Goal: Task Accomplishment & Management: Use online tool/utility

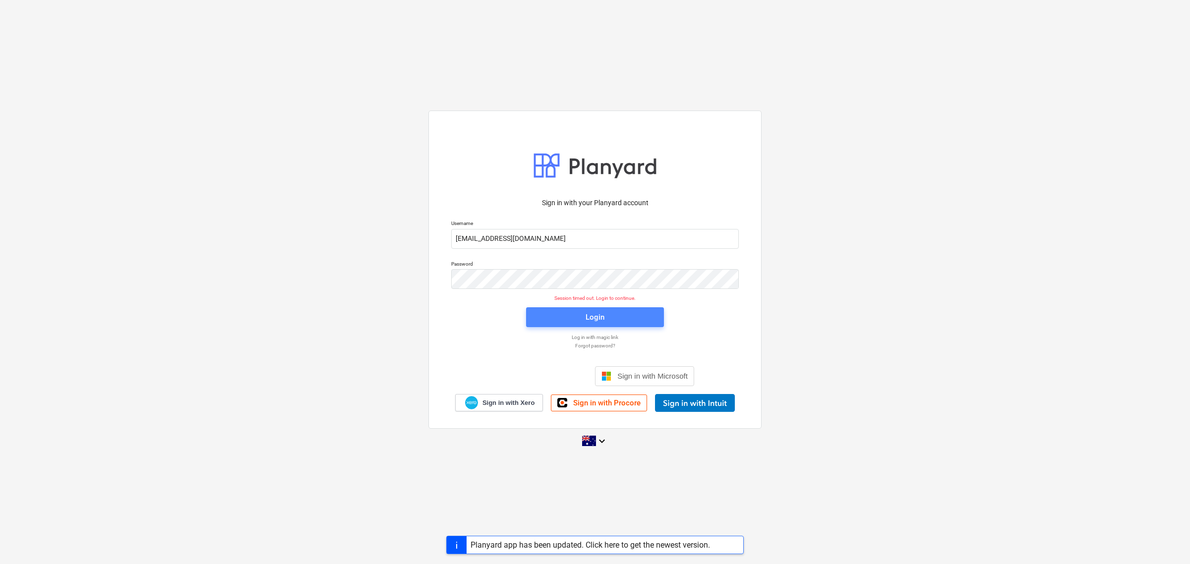
click at [581, 320] on span "Login" at bounding box center [595, 317] width 114 height 13
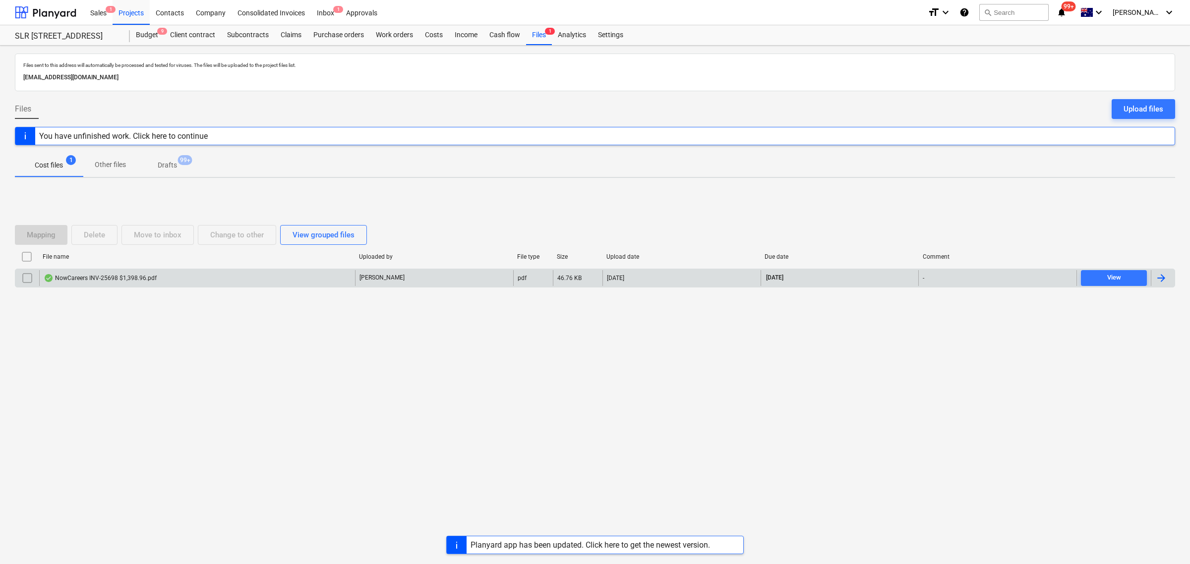
click at [240, 283] on div "NowCareers INV-25698 $1,398.96.pdf" at bounding box center [197, 278] width 316 height 16
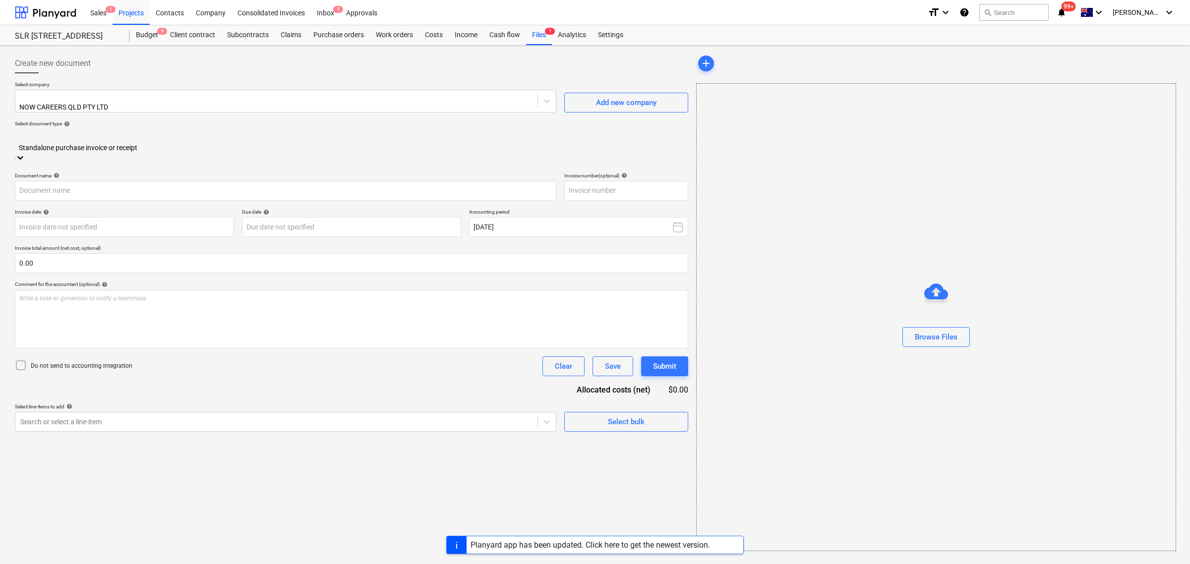
type input "25698"
type input "[DATE]"
type input "17 Oct 2025"
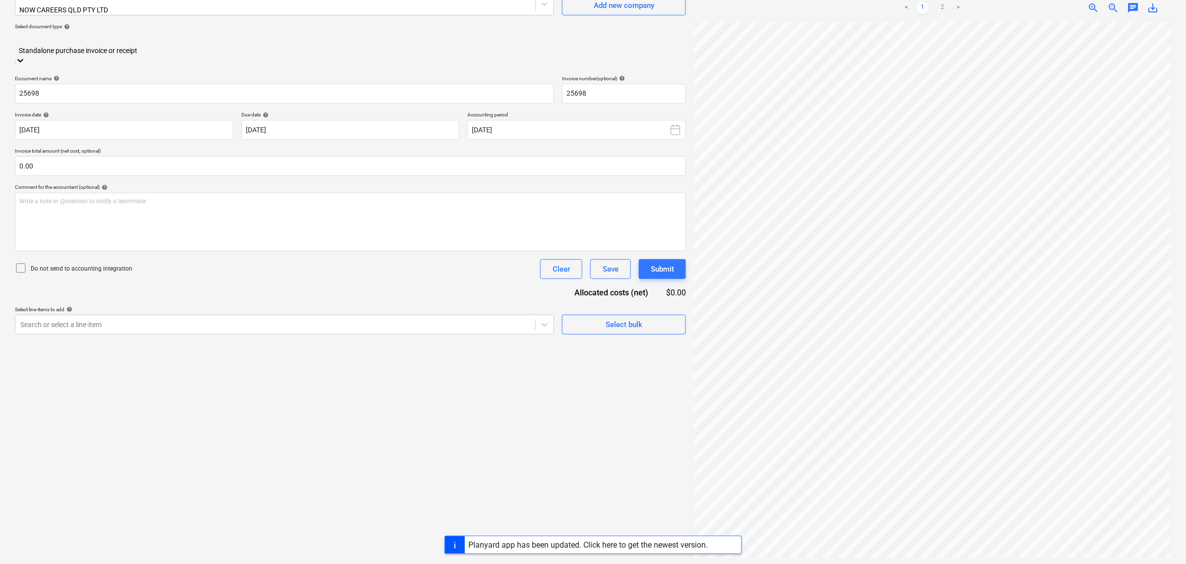
scroll to position [99, 0]
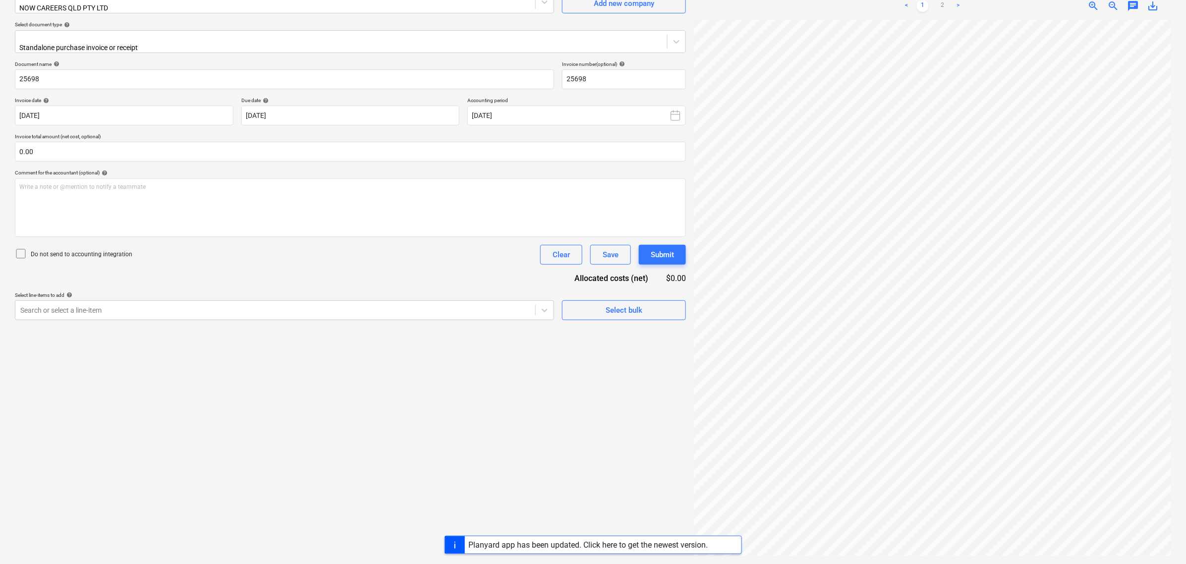
click at [940, 1] on div "Project fetching failed" at bounding box center [976, 10] width 85 height 20
click at [942, 4] on div "Project fetching failed" at bounding box center [976, 10] width 85 height 20
click at [940, 7] on div "Project fetching failed" at bounding box center [976, 10] width 77 height 12
click at [953, 6] on div "Project fetching failed" at bounding box center [976, 10] width 77 height 12
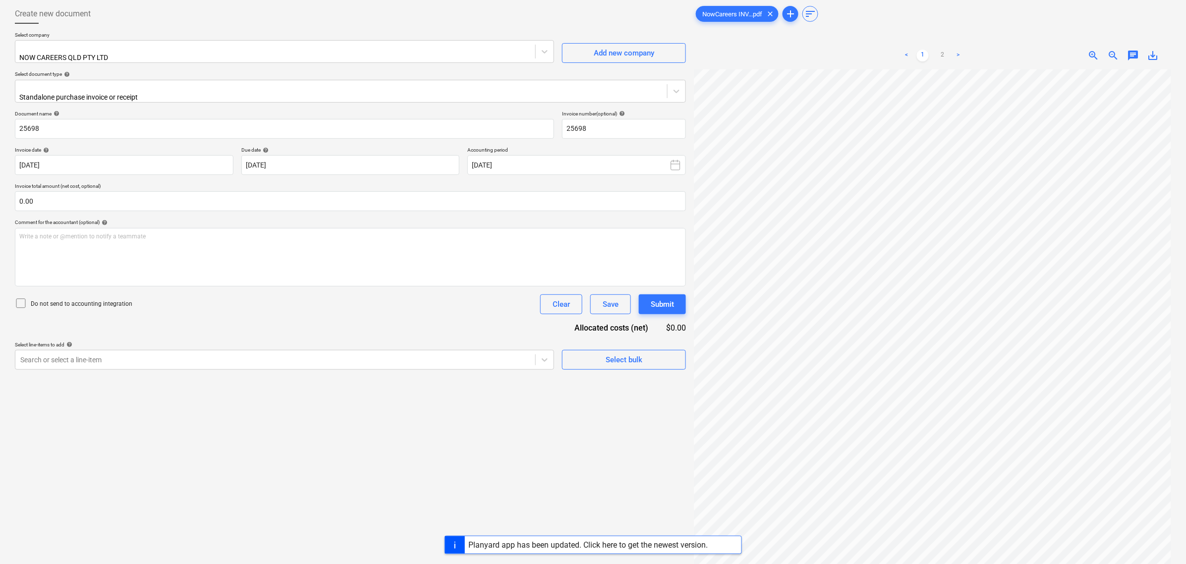
scroll to position [0, 0]
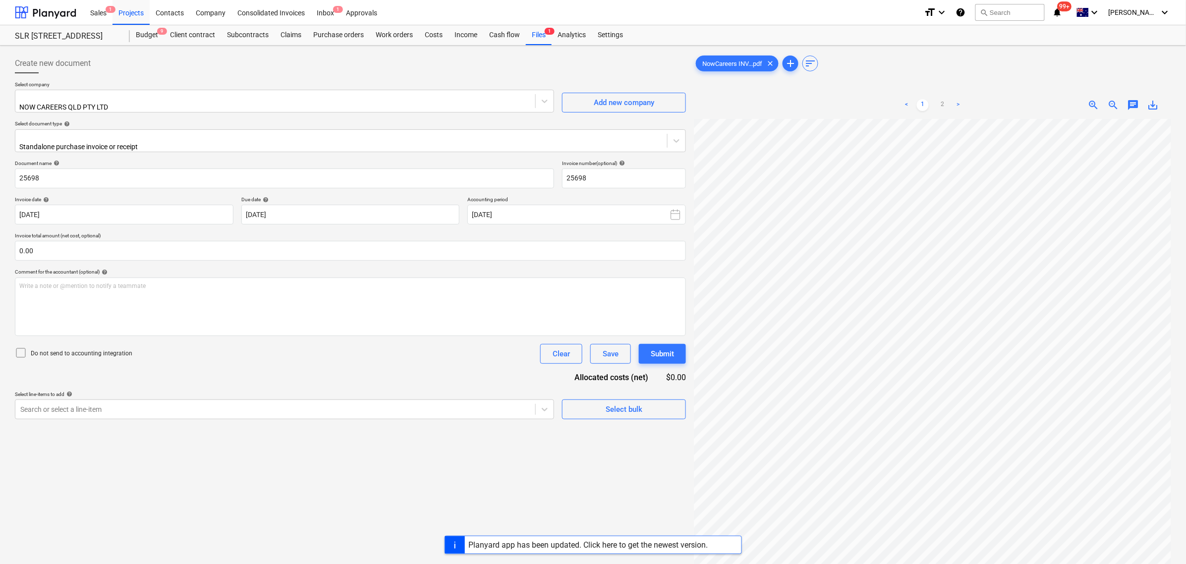
click at [953, 110] on link ">" at bounding box center [959, 105] width 12 height 12
click at [945, 105] on link "2" at bounding box center [943, 105] width 12 height 12
click at [927, 106] on link "1" at bounding box center [923, 105] width 12 height 12
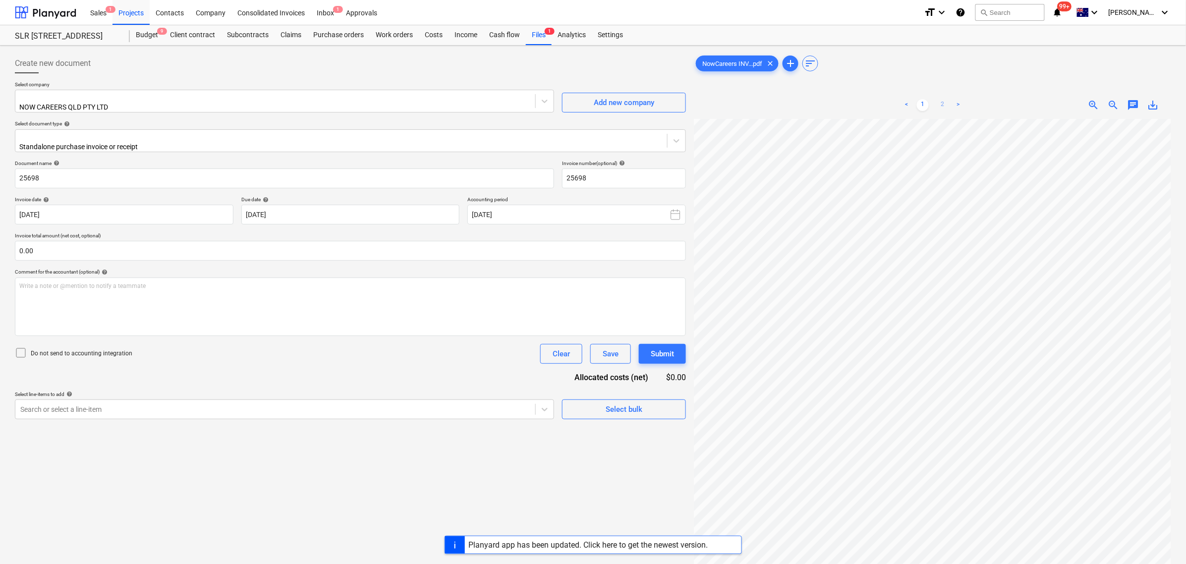
click at [948, 104] on link "2" at bounding box center [943, 105] width 12 height 12
click at [1002, 564] on html "Sales 1 Projects Contacts Company Consolidated Invoices Inbox 1 Approvals forma…" at bounding box center [593, 282] width 1186 height 564
click at [923, 98] on div "< 1 2 >" at bounding box center [932, 105] width 154 height 28
click at [923, 105] on link "1" at bounding box center [923, 105] width 12 height 12
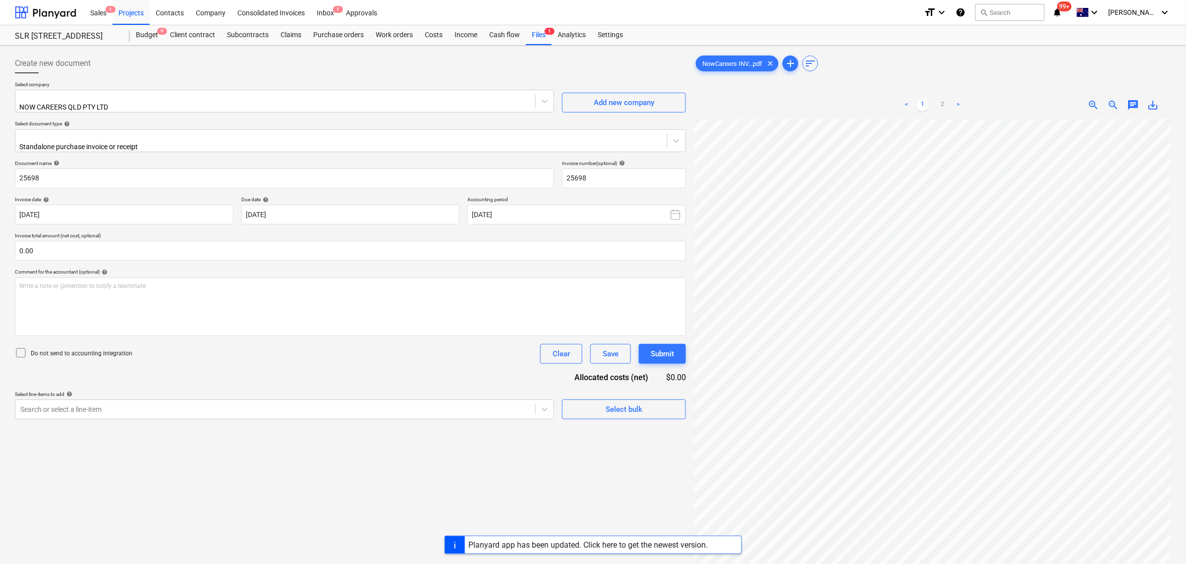
scroll to position [305, 117]
click at [945, 99] on link "2" at bounding box center [943, 105] width 12 height 12
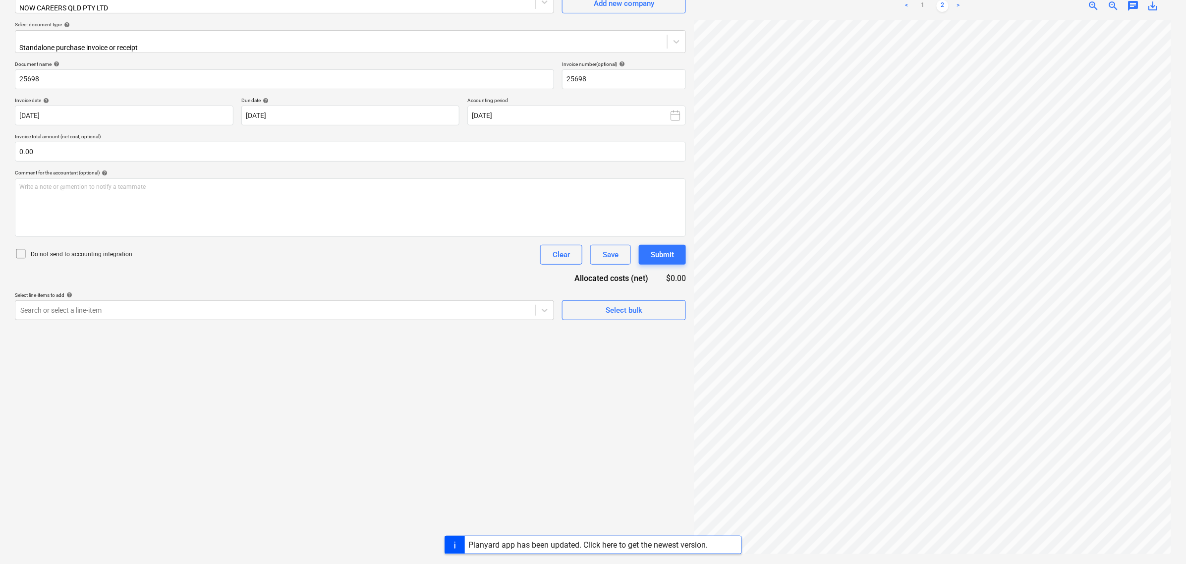
scroll to position [207, 0]
click at [1186, 465] on html "Sales 1 Projects Contacts Company Consolidated Invoices Inbox 1 Approvals forma…" at bounding box center [593, 183] width 1186 height 564
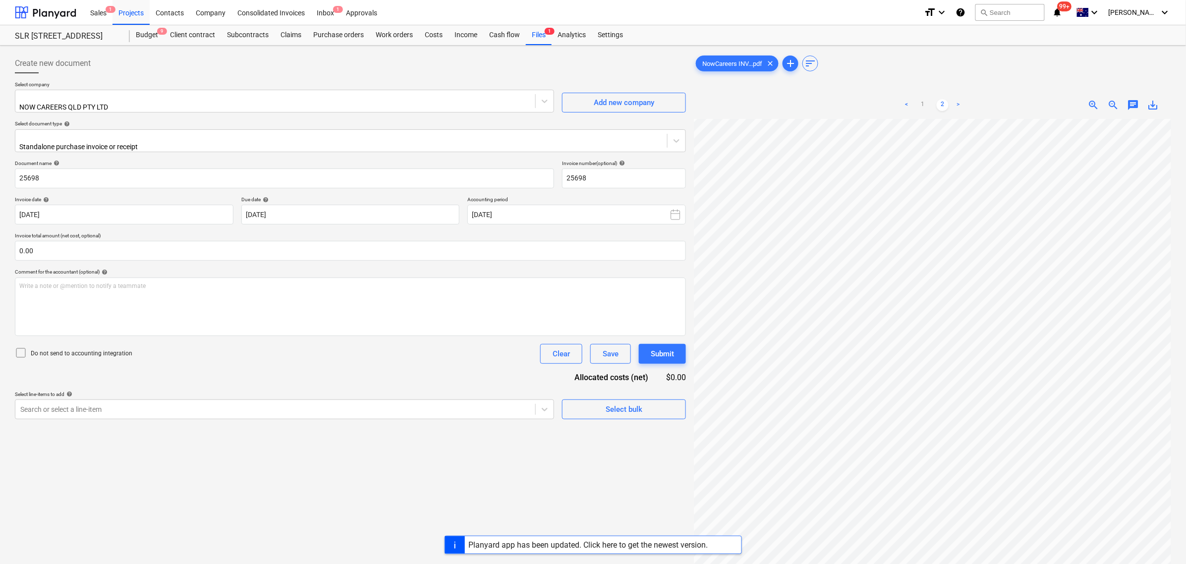
scroll to position [0, 60]
drag, startPoint x: 920, startPoint y: 108, endPoint x: 935, endPoint y: 97, distance: 18.4
click at [934, 97] on div "< 1 2 >" at bounding box center [932, 105] width 154 height 28
click at [920, 107] on link "1" at bounding box center [923, 105] width 12 height 12
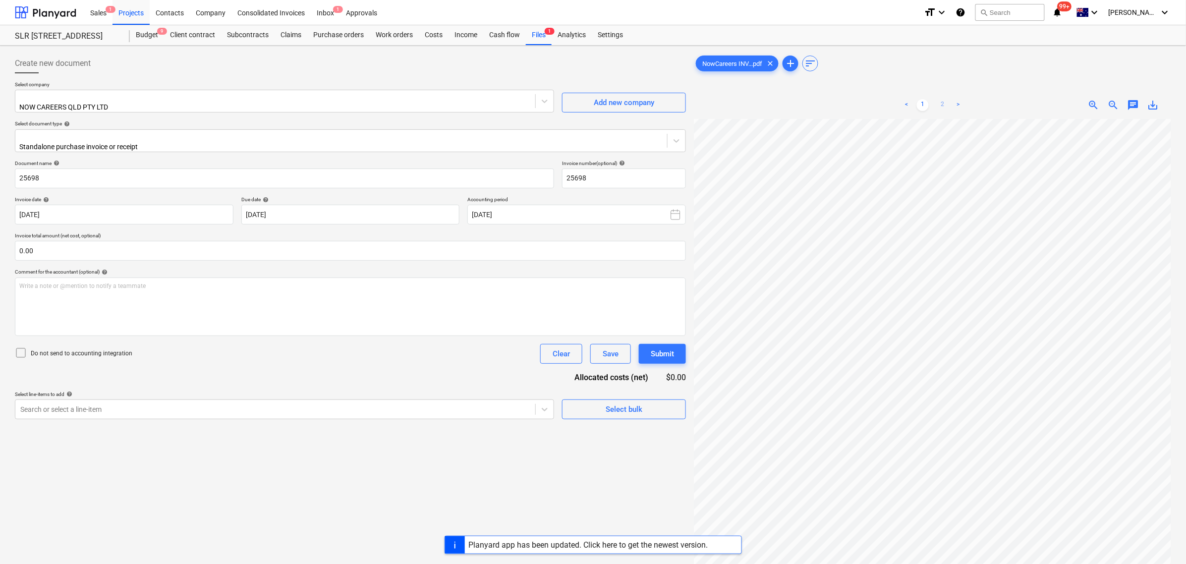
click at [940, 108] on link "2" at bounding box center [943, 105] width 12 height 12
drag, startPoint x: 919, startPoint y: 94, endPoint x: 918, endPoint y: 102, distance: 8.1
click at [918, 102] on div "< 1 2 >" at bounding box center [932, 105] width 154 height 28
click at [918, 103] on link "1" at bounding box center [923, 105] width 12 height 12
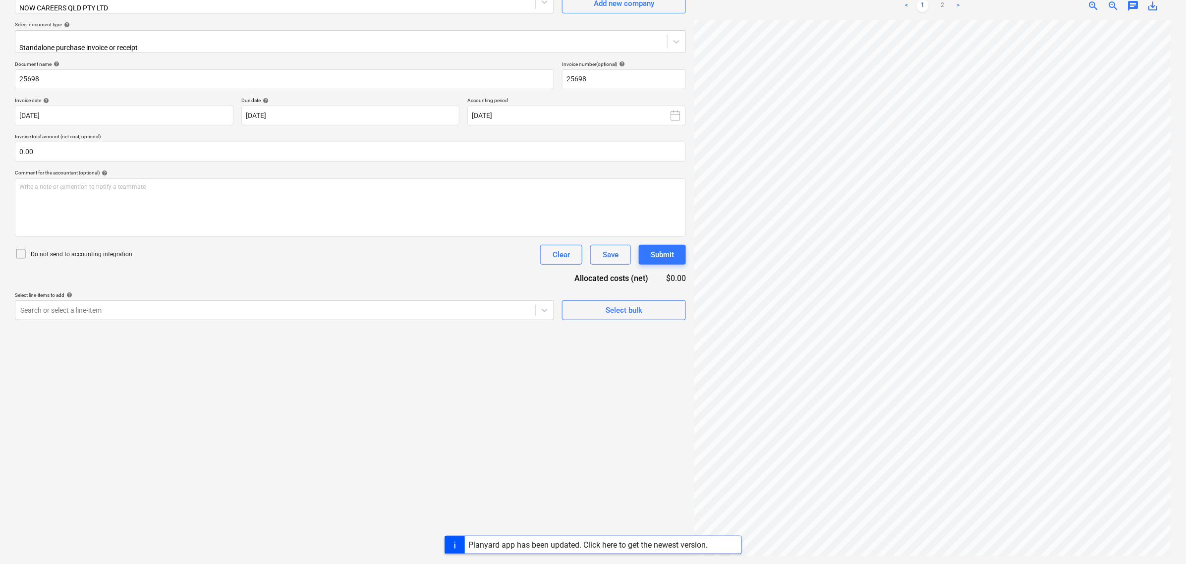
scroll to position [226, 2]
click at [683, 219] on div "Create new document Select company NOW CAREERS QLD PTY LTD Add new company Sele…" at bounding box center [593, 255] width 1164 height 610
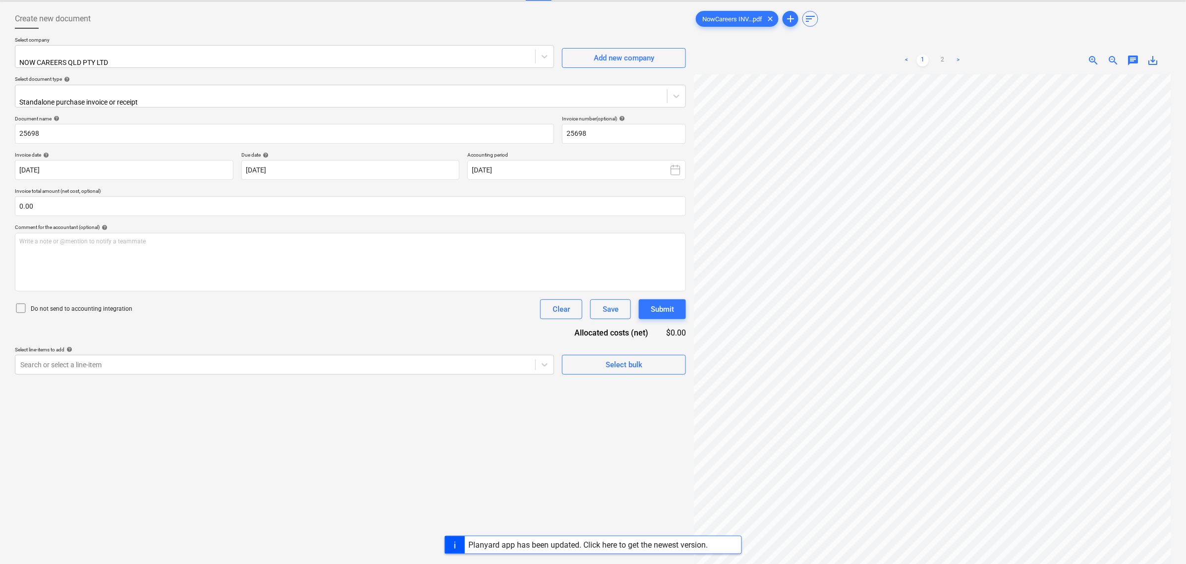
scroll to position [62, 0]
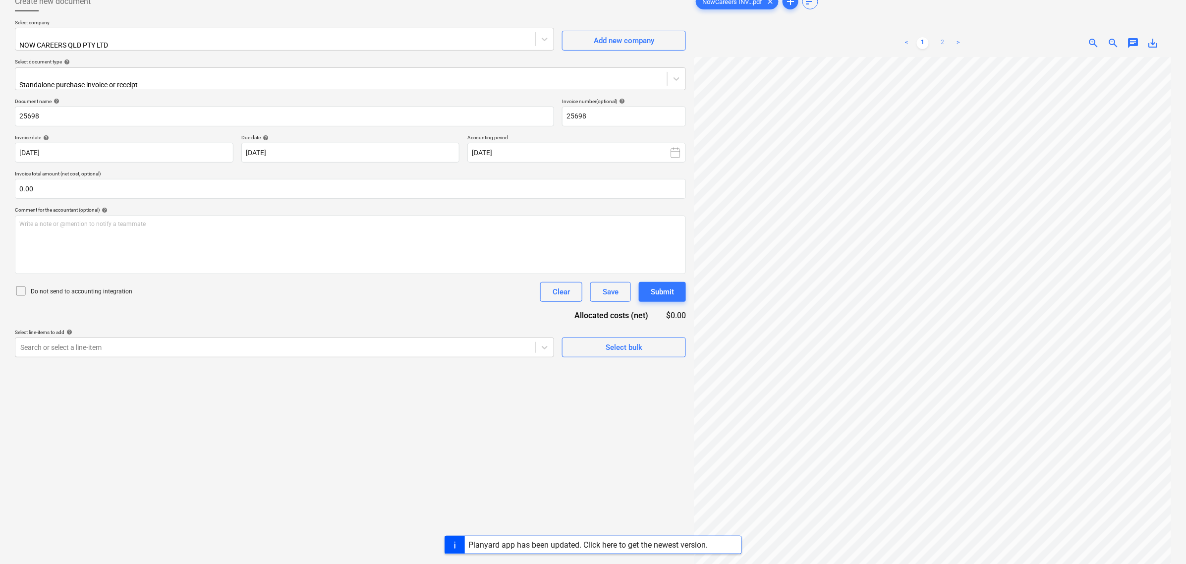
click at [942, 46] on link "2" at bounding box center [943, 43] width 12 height 12
click at [934, 50] on div "< 1 2 >" at bounding box center [932, 43] width 154 height 28
click at [929, 50] on div "< 1 2 >" at bounding box center [932, 43] width 154 height 28
click at [925, 47] on link "1" at bounding box center [923, 43] width 12 height 12
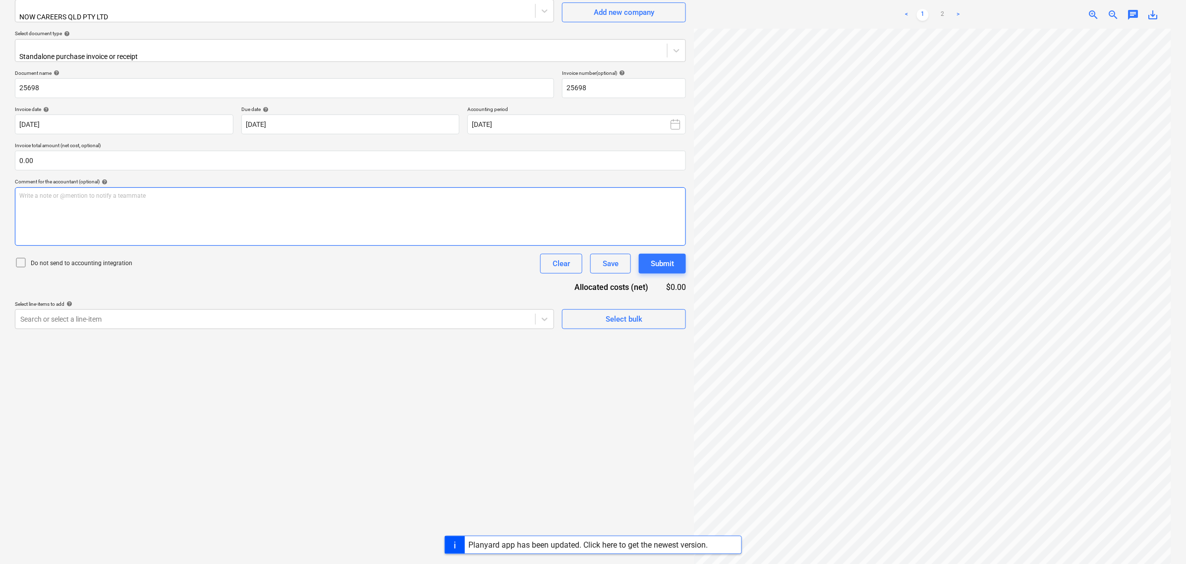
scroll to position [0, 0]
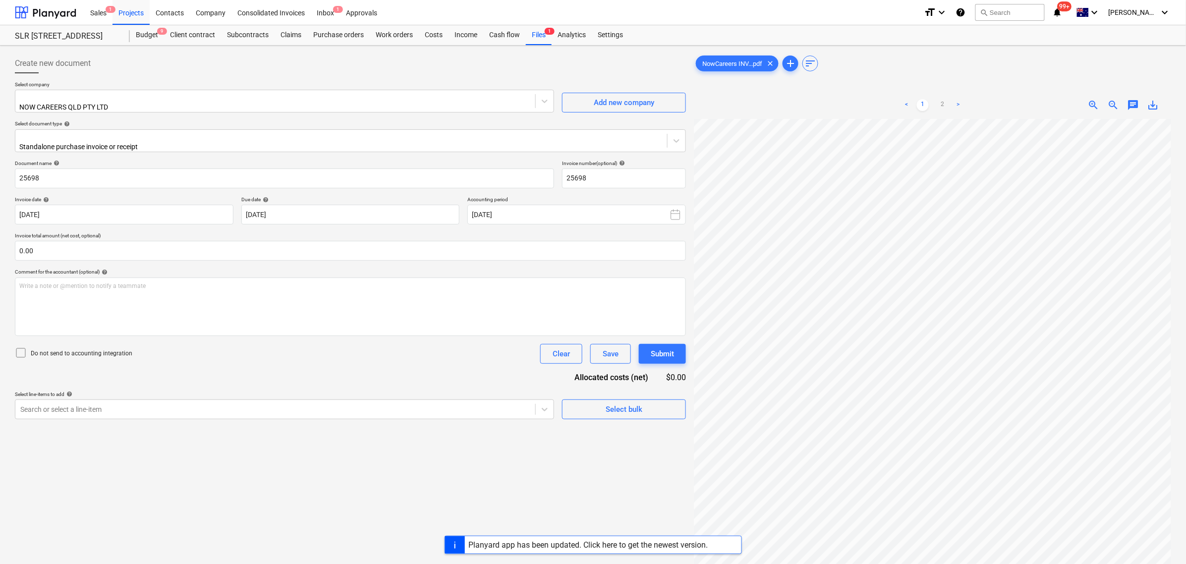
click at [685, 257] on div "Create new document Select company NOW CAREERS QLD PTY LTD Add new company Sele…" at bounding box center [593, 355] width 1164 height 610
click at [938, 100] on link "2" at bounding box center [943, 105] width 12 height 12
click at [920, 112] on div "< 1 2 >" at bounding box center [932, 105] width 154 height 28
click at [922, 104] on link "1" at bounding box center [923, 105] width 12 height 12
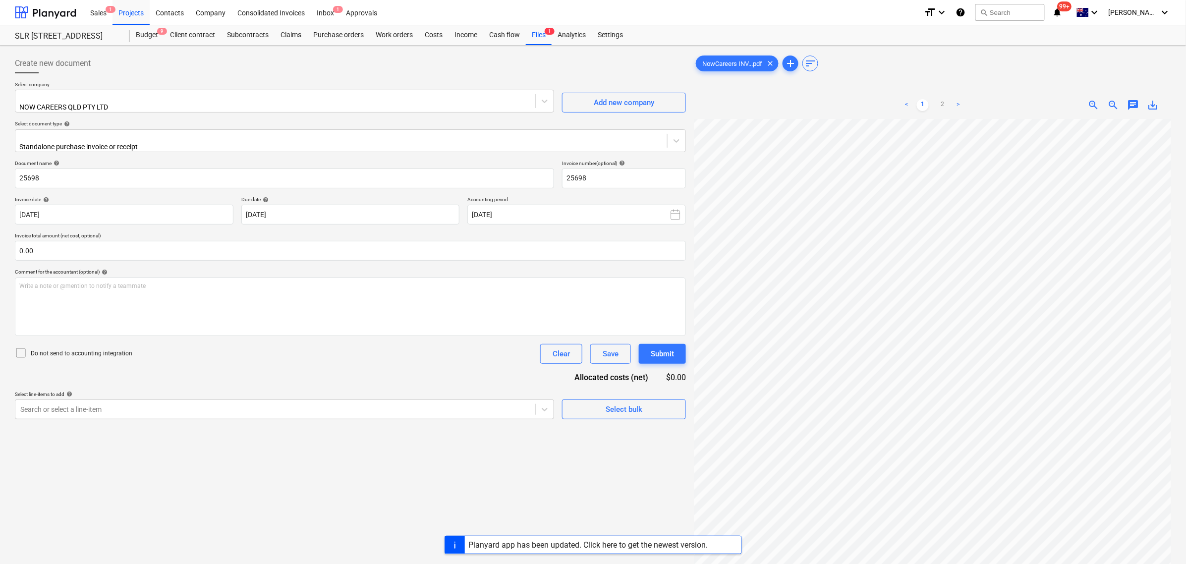
click at [951, 115] on div "< 1 2 > zoom_in zoom_out chat 0 save_alt" at bounding box center [932, 373] width 477 height 564
click at [614, 174] on div "Create new document Select company NOW CAREERS QLD PTY LTD Add new company Sele…" at bounding box center [593, 355] width 1164 height 610
click at [762, 113] on div "< 1 2 > zoom_in zoom_out chat 0 save_alt" at bounding box center [932, 373] width 477 height 564
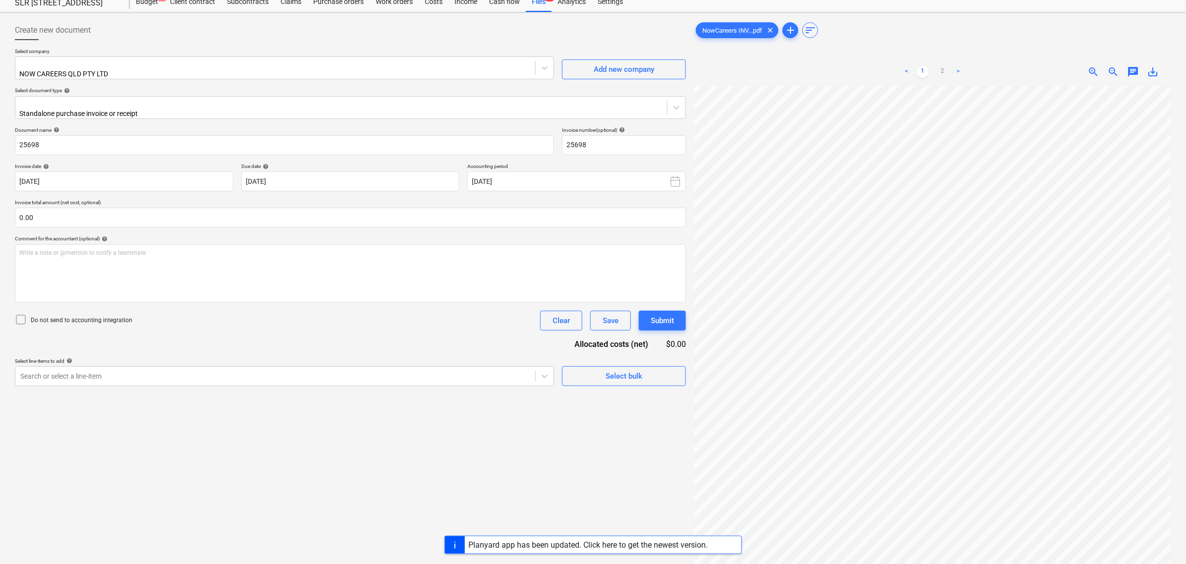
scroll to position [62, 0]
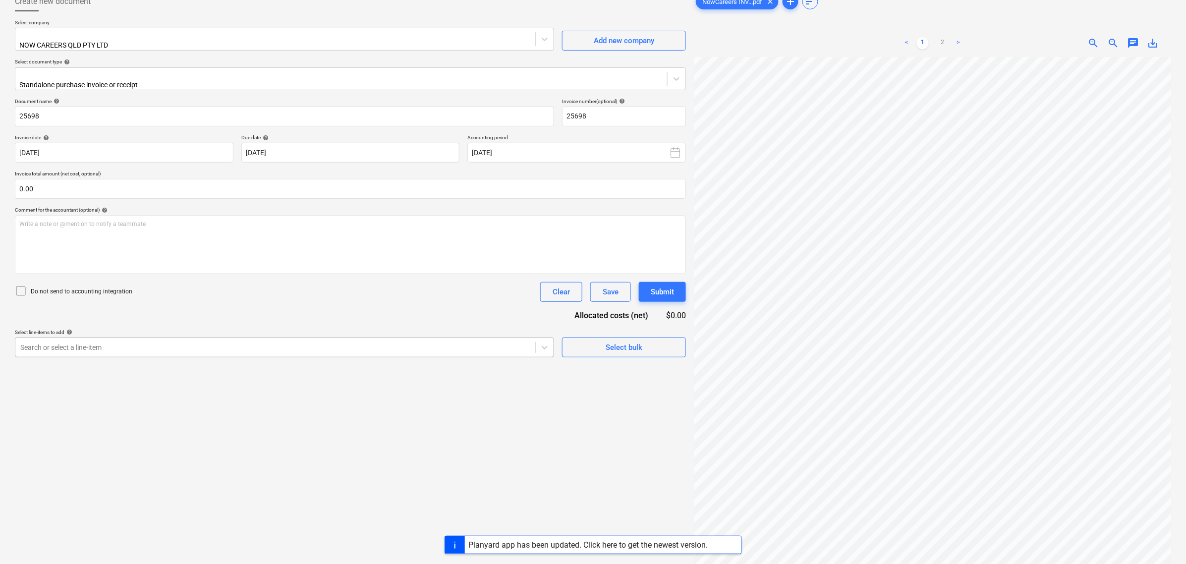
click at [196, 342] on div at bounding box center [275, 347] width 510 height 10
type input "constr"
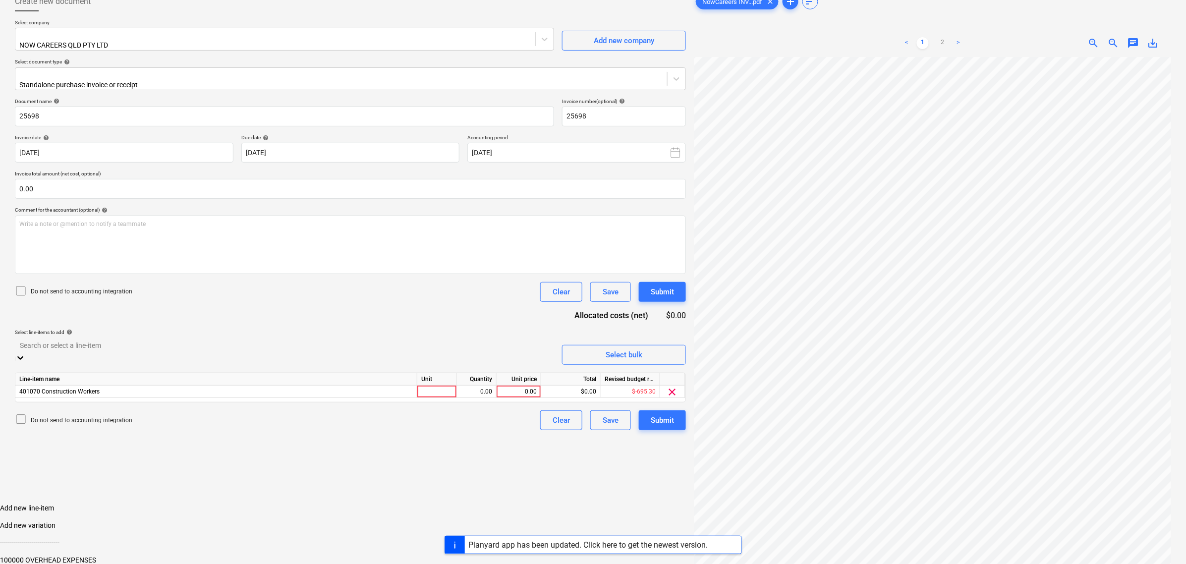
click at [192, 329] on div "Select line-items to add help" at bounding box center [284, 332] width 539 height 6
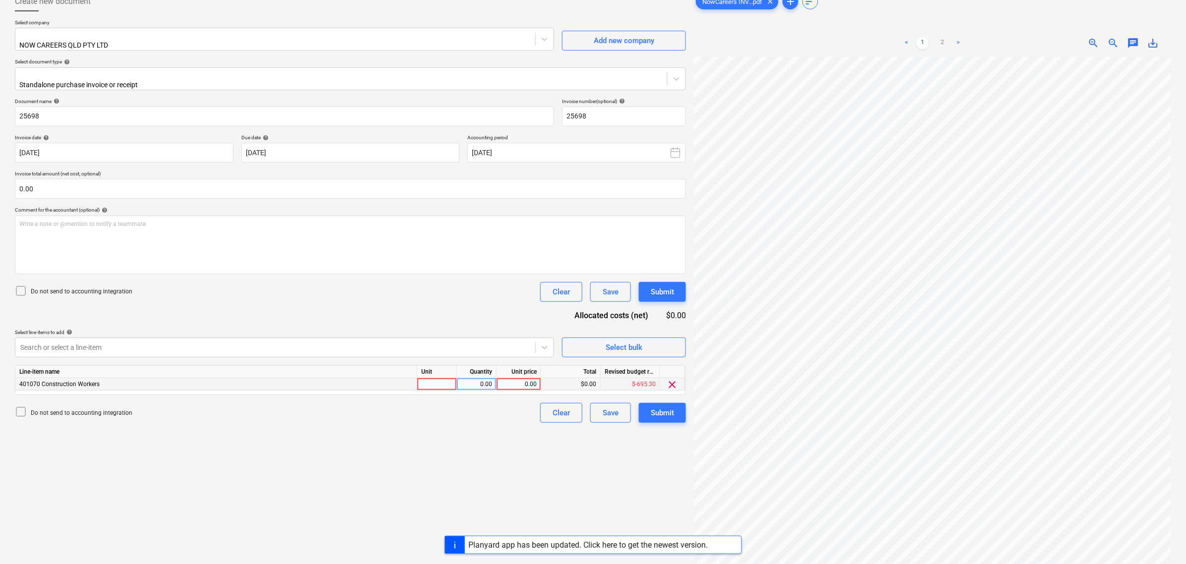
click at [431, 378] on div at bounding box center [437, 384] width 40 height 12
type input "item"
type input "1271.78"
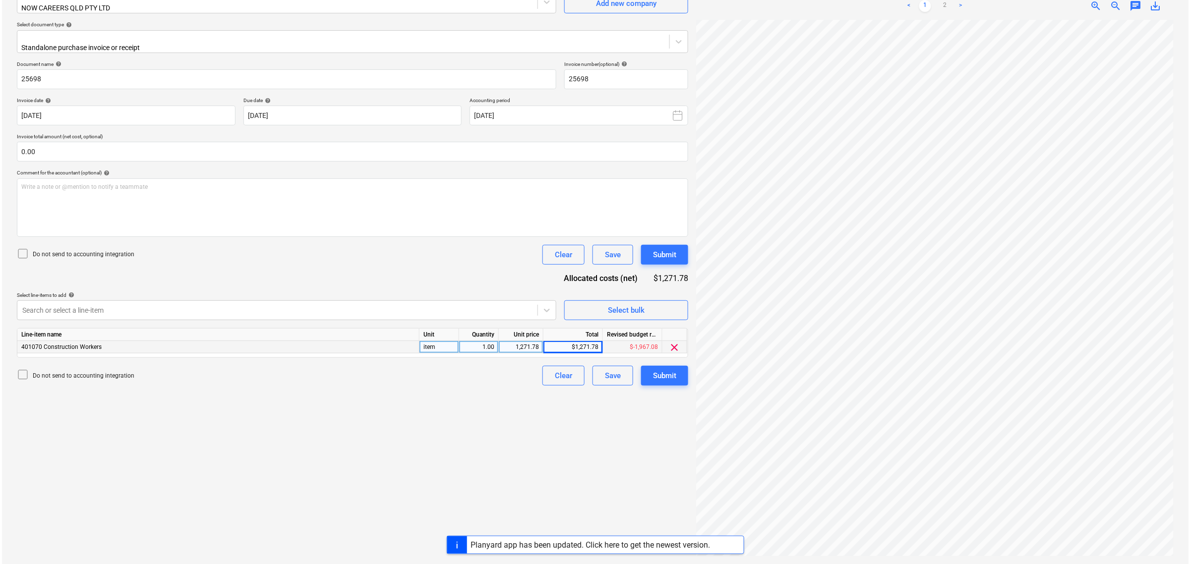
scroll to position [305, 100]
click at [666, 369] on div "Submit" at bounding box center [662, 375] width 23 height 13
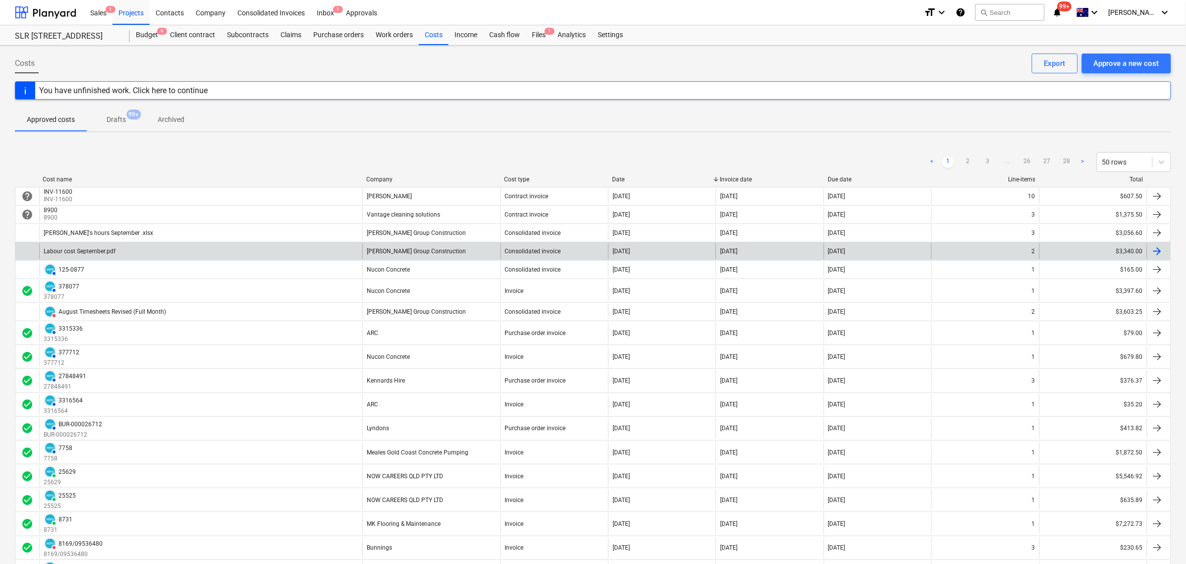
scroll to position [62, 0]
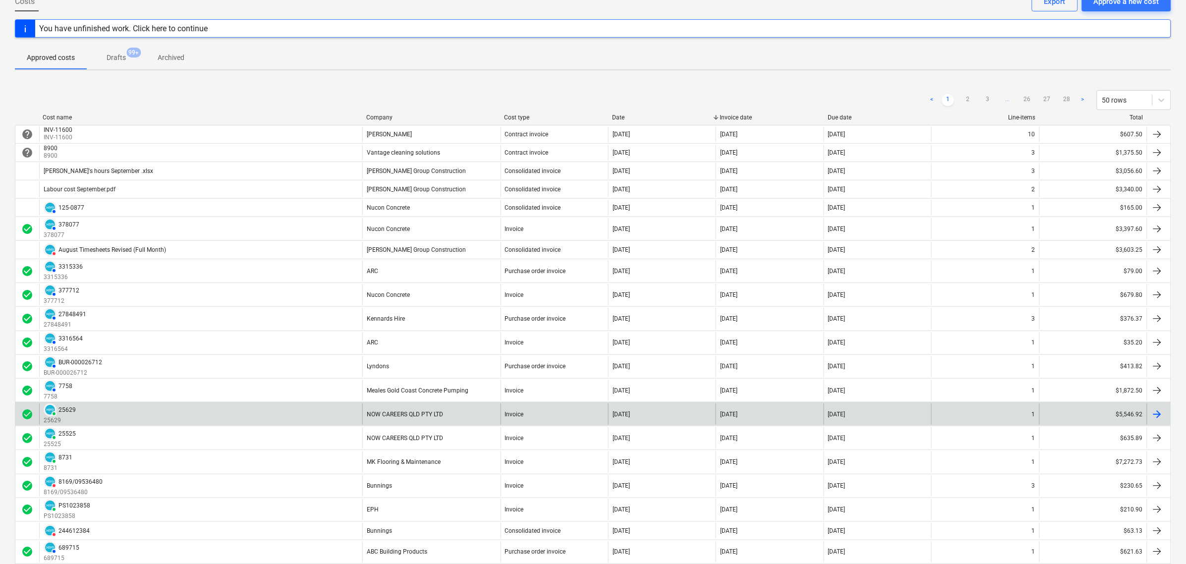
click at [326, 415] on div "PAID 25629 25629" at bounding box center [200, 413] width 323 height 21
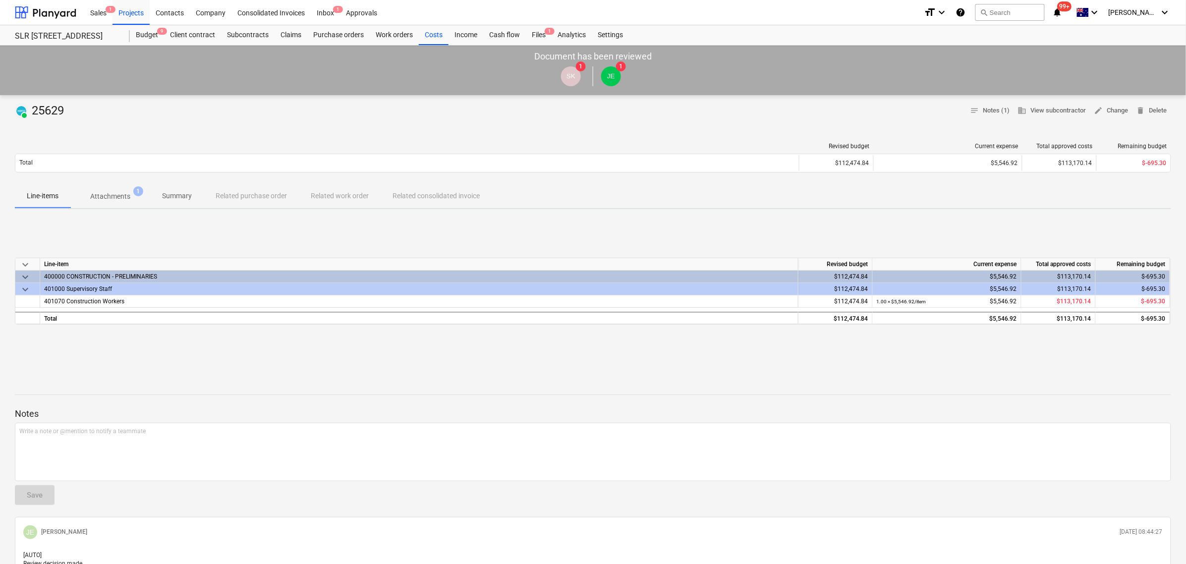
click at [117, 212] on div "PAID 25629 notes Notes (1) business View subcontractor edit Change delete Delet…" at bounding box center [593, 366] width 1186 height 543
click at [110, 204] on span "Attachments 1" at bounding box center [110, 196] width 80 height 18
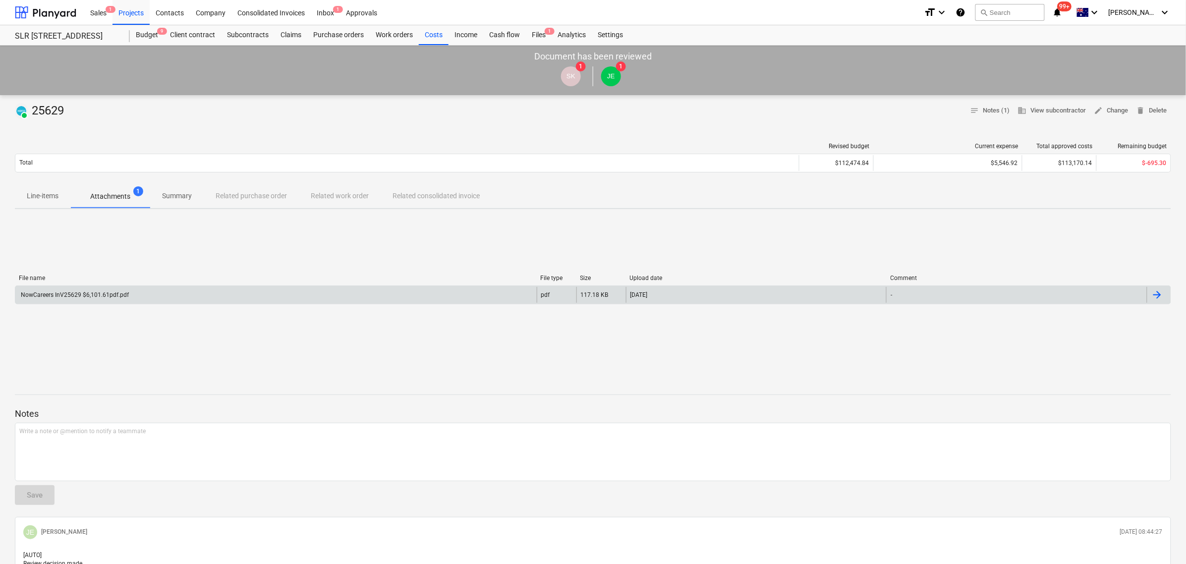
click at [115, 296] on div "NowCareers InV25629 $6,101.61pdf.pdf" at bounding box center [74, 294] width 110 height 7
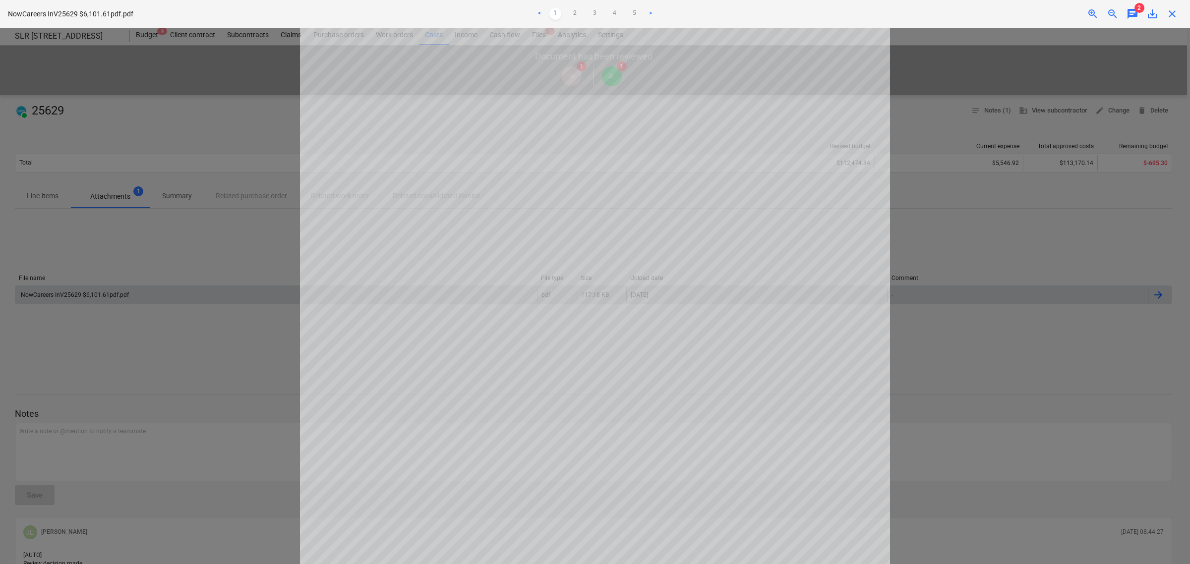
scroll to position [62, 0]
click at [586, 11] on ul "< 1 2 3 4 5 >" at bounding box center [594, 14] width 391 height 12
click at [575, 11] on link "2" at bounding box center [575, 14] width 12 height 12
click at [591, 14] on link "3" at bounding box center [595, 14] width 12 height 12
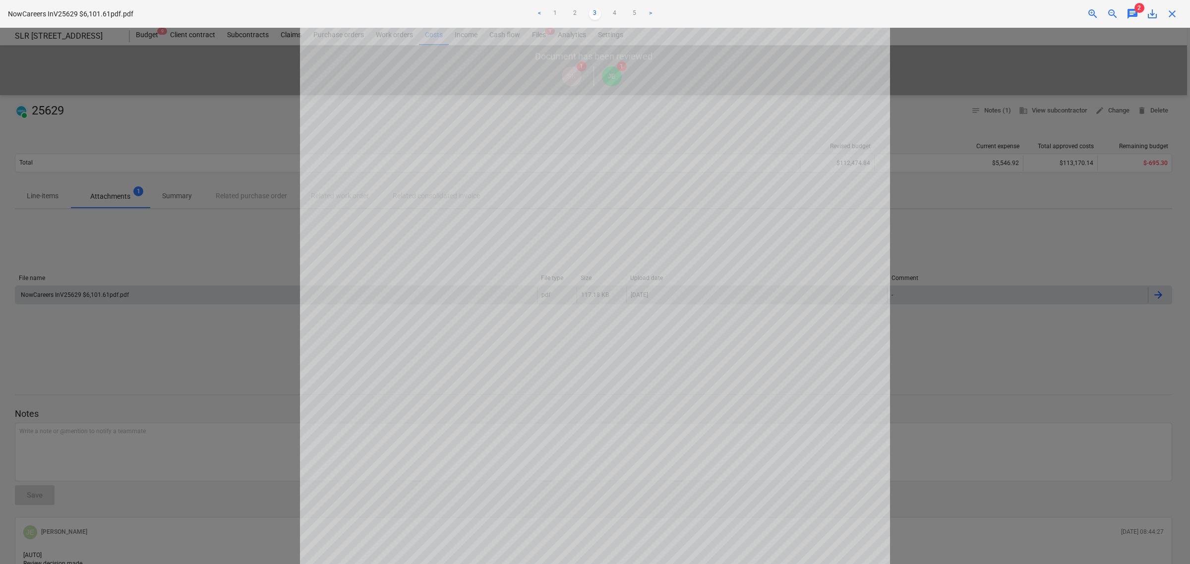
scroll to position [62, 0]
click at [283, 145] on div at bounding box center [595, 296] width 1190 height 536
click at [1170, 11] on span "close" at bounding box center [1172, 14] width 12 height 12
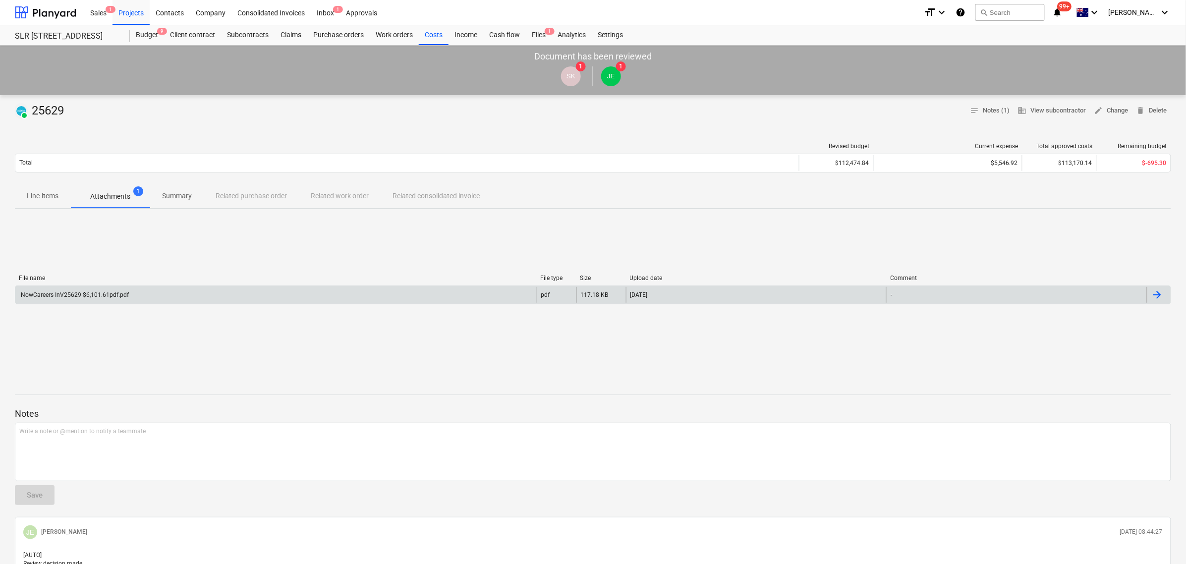
click at [888, 153] on div "Sales 1 Projects Contacts Company Consolidated Invoices Inbox 1 Approvals forma…" at bounding box center [593, 319] width 1186 height 638
click at [41, 201] on p "Line-items" at bounding box center [43, 196] width 32 height 10
